Goal: Check status: Check status

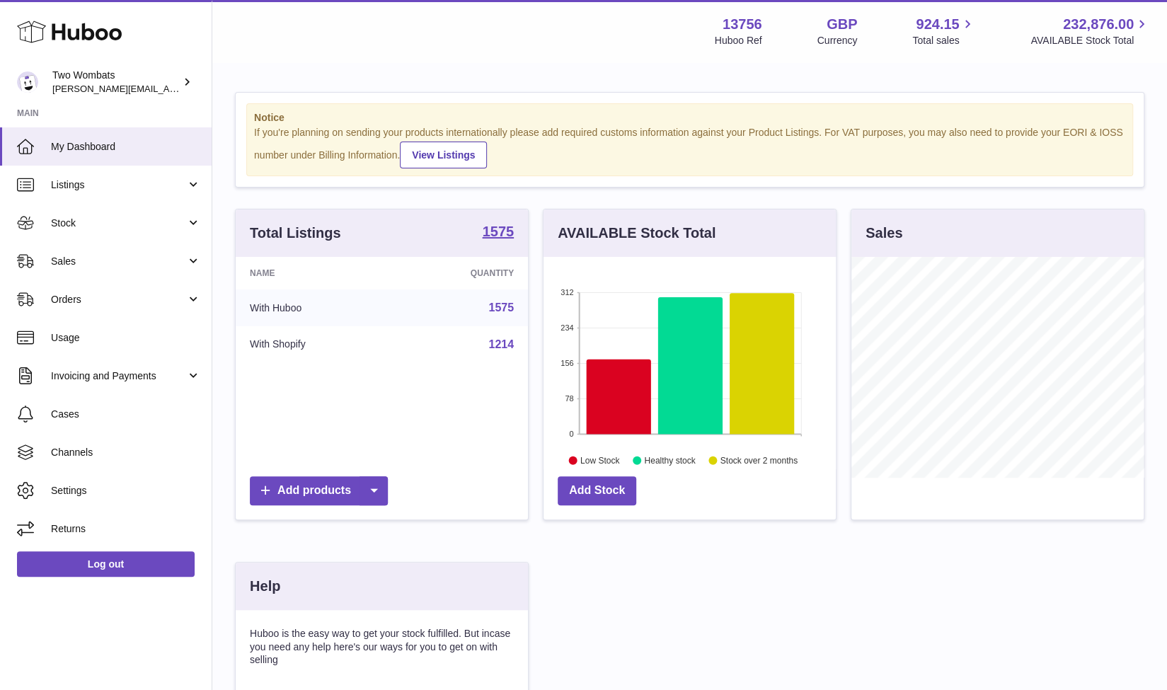
scroll to position [221, 293]
click at [191, 219] on link "Stock" at bounding box center [106, 223] width 212 height 38
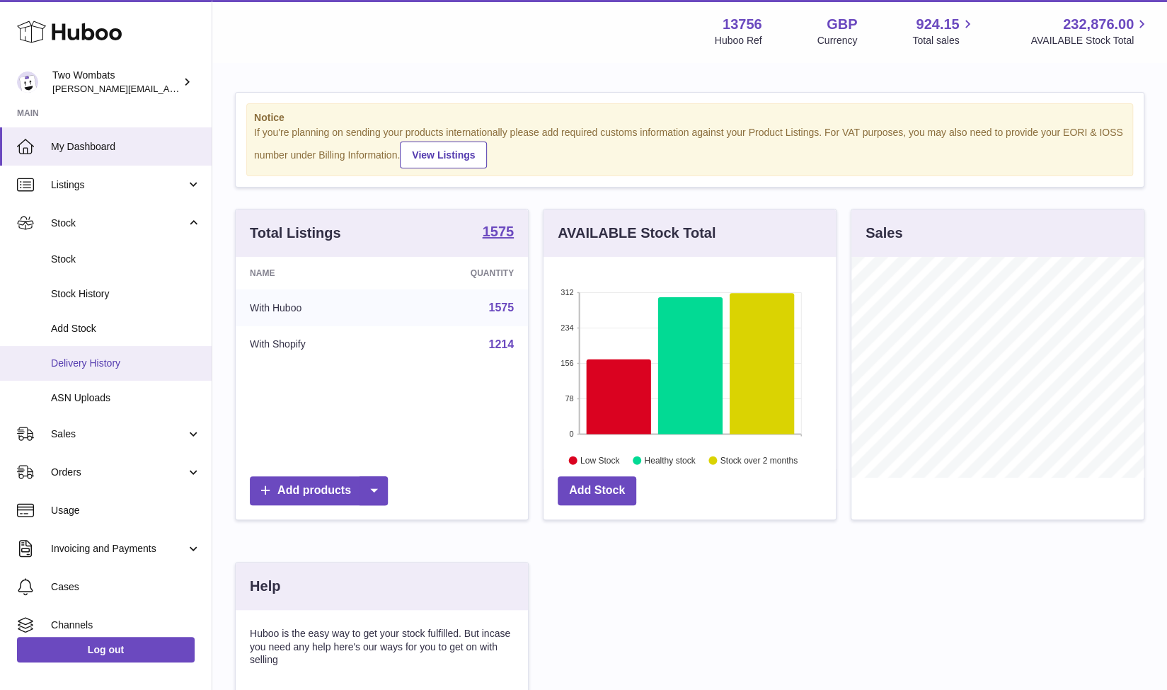
click at [123, 357] on span "Delivery History" at bounding box center [126, 363] width 150 height 13
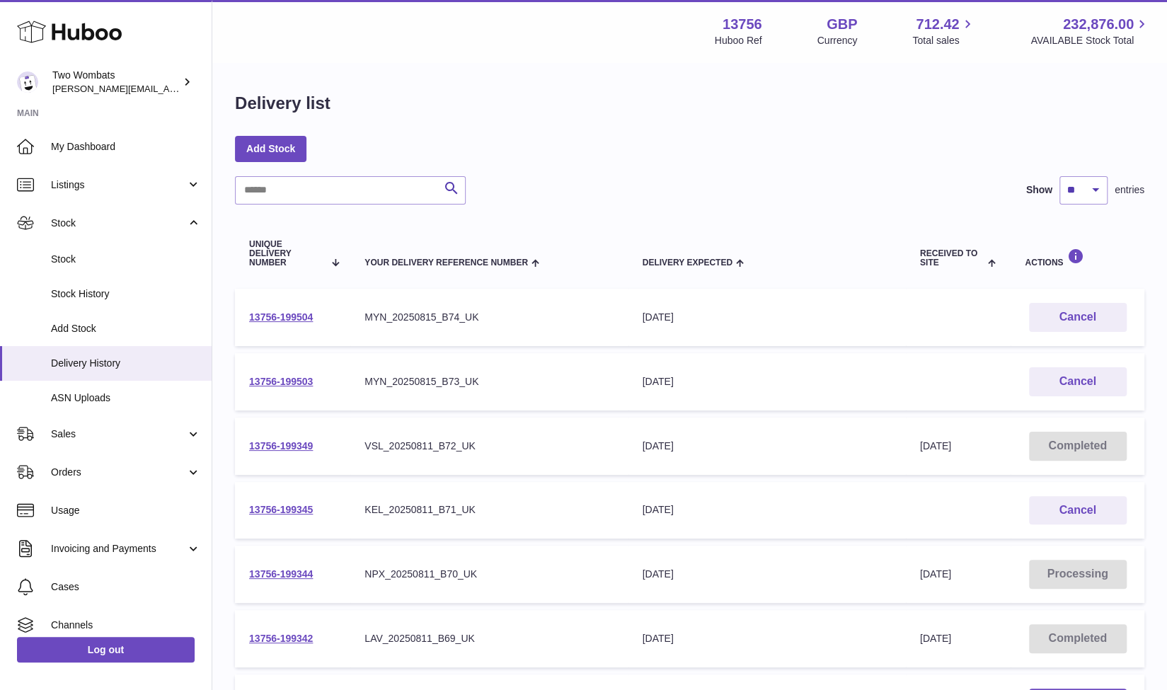
click at [308, 165] on div "Delivery list Add Stock Search Show ** ** ** *** entries Unique Delivery Number…" at bounding box center [689, 530] width 955 height 932
click at [312, 186] on input "text" at bounding box center [350, 190] width 231 height 28
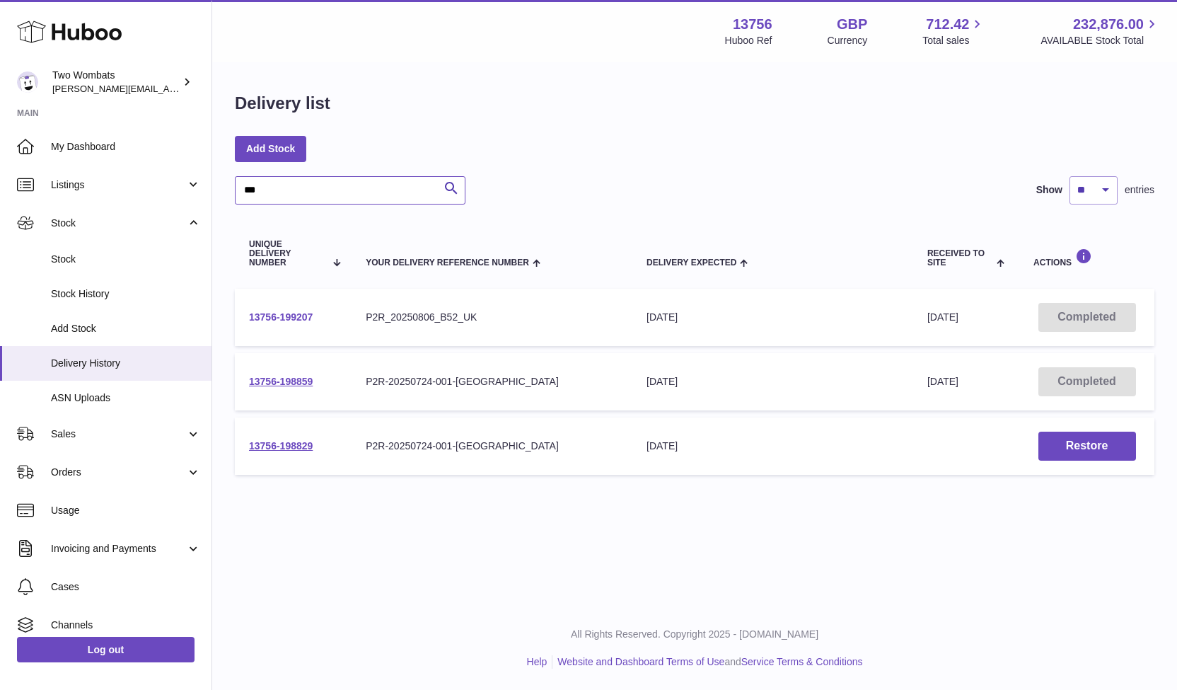
type input "***"
click at [292, 315] on link "13756-199207" at bounding box center [281, 316] width 64 height 11
drag, startPoint x: 314, startPoint y: 384, endPoint x: 250, endPoint y: 387, distance: 63.7
click at [250, 387] on td "13756-198859" at bounding box center [293, 381] width 117 height 57
copy link "13756-198859"
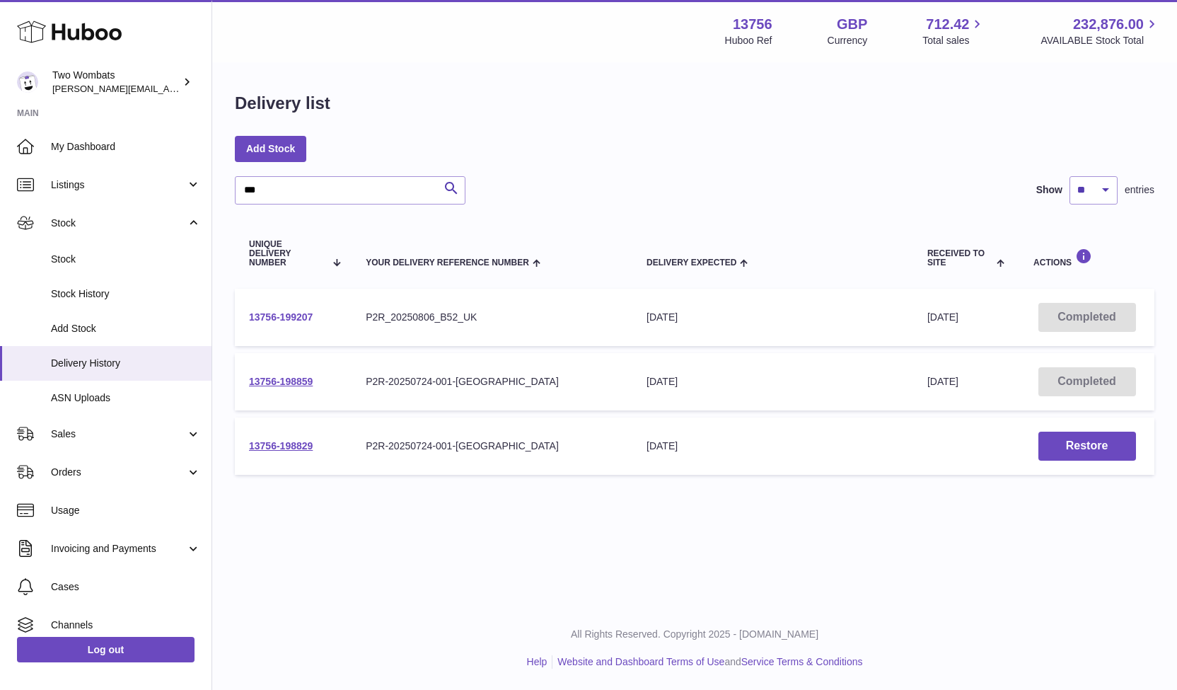
drag, startPoint x: 318, startPoint y: 318, endPoint x: 250, endPoint y: 316, distance: 68.6
click at [250, 316] on td "13756-199207" at bounding box center [293, 317] width 117 height 57
copy link "13756-199207"
